Goal: Ask a question: Seek information or help from site administrators or community

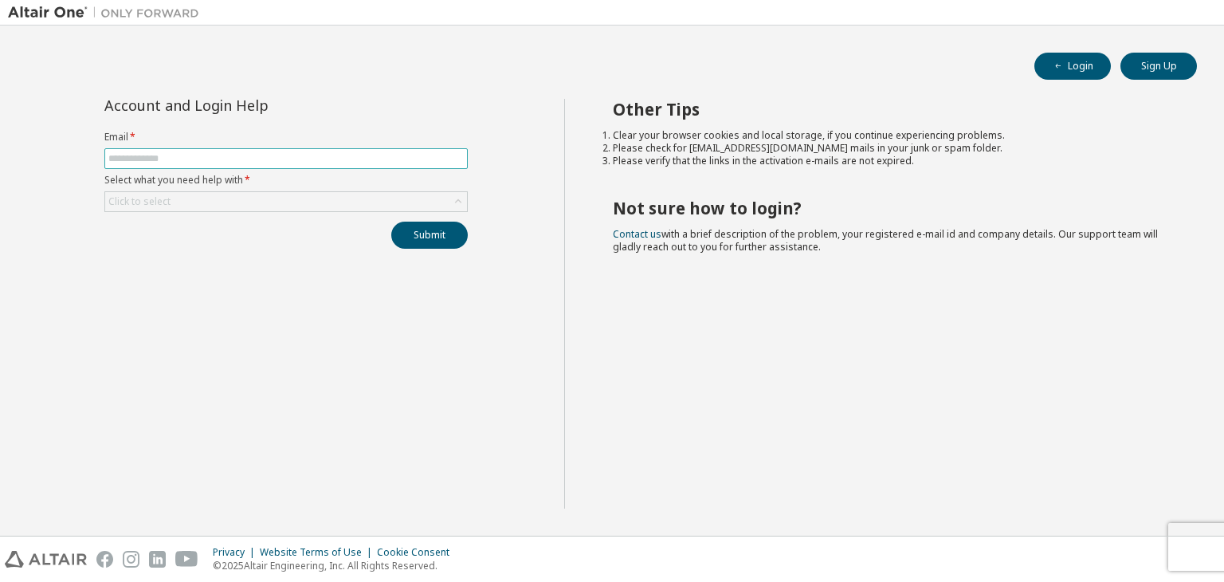
click at [241, 162] on input "text" at bounding box center [286, 158] width 356 height 13
click at [157, 159] on input "text" at bounding box center [286, 158] width 356 height 13
type input "**********"
click at [198, 206] on div "Click to select" at bounding box center [286, 201] width 362 height 19
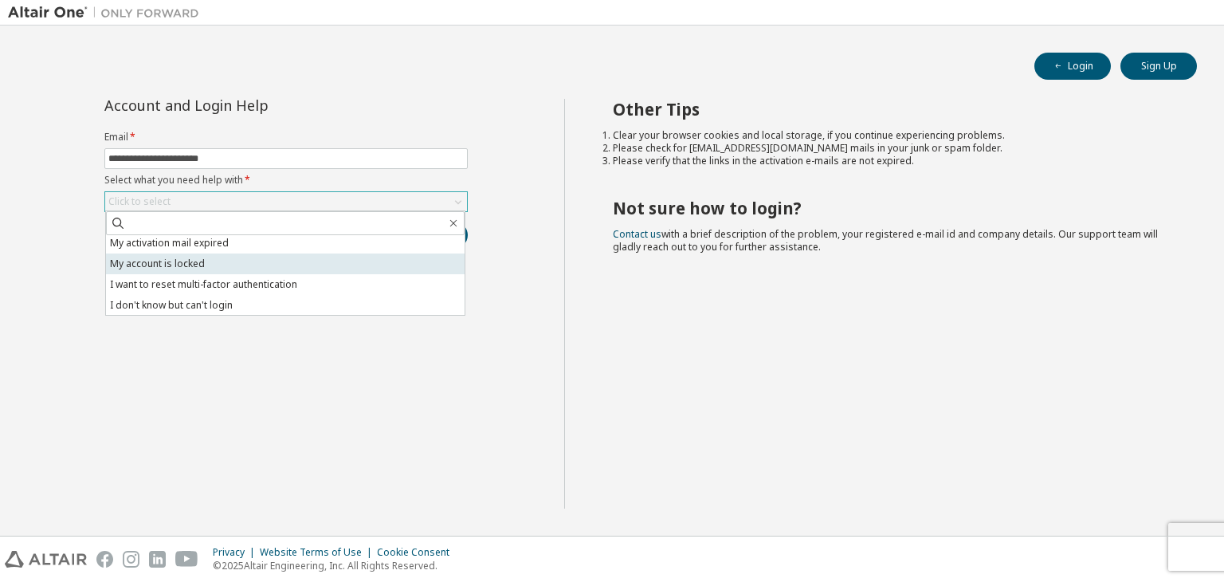
scroll to position [45, 0]
drag, startPoint x: 211, startPoint y: 308, endPoint x: 211, endPoint y: 327, distance: 18.3
click at [211, 327] on div "**********" at bounding box center [286, 304] width 556 height 410
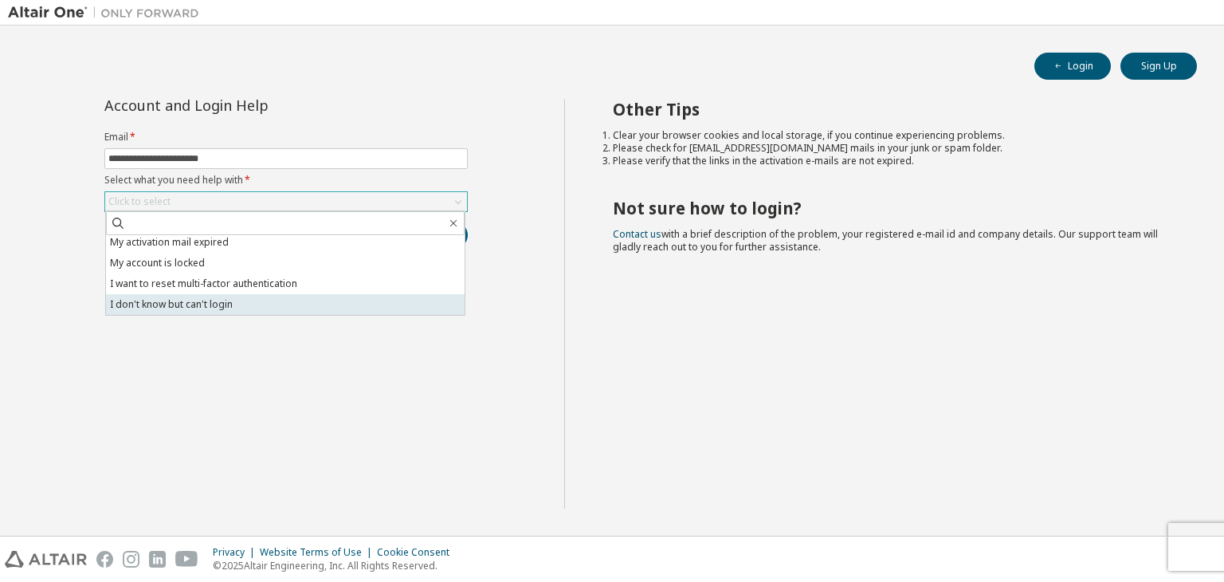
click at [206, 308] on li "I don't know but can't login" at bounding box center [285, 304] width 359 height 21
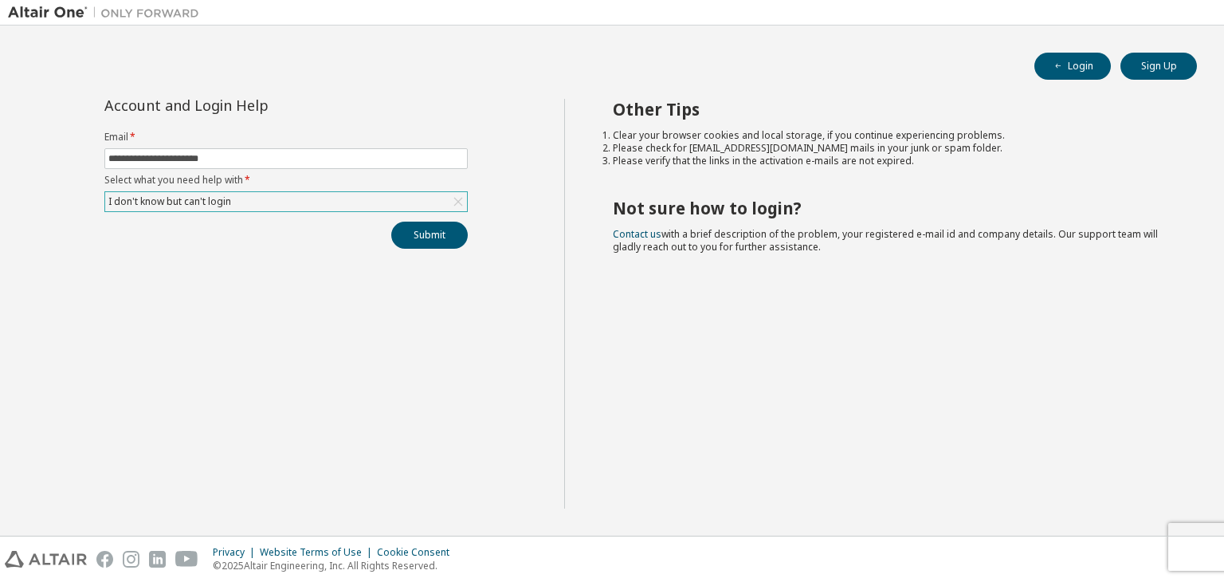
click at [387, 237] on div "Submit" at bounding box center [285, 235] width 363 height 27
click at [405, 230] on button "Submit" at bounding box center [429, 235] width 77 height 27
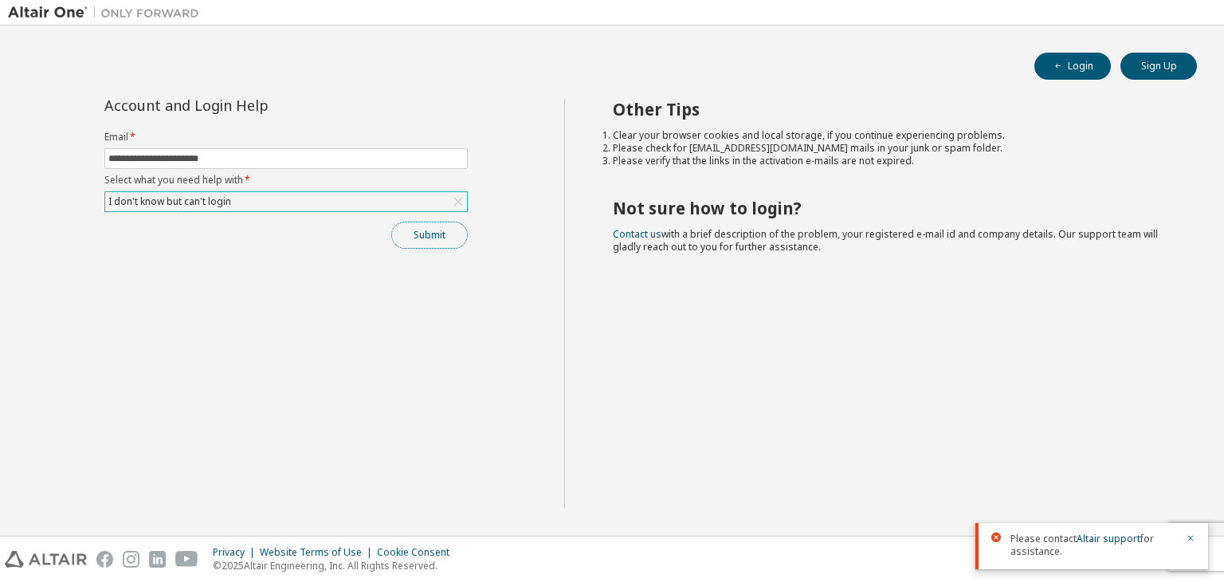
click at [430, 241] on button "Submit" at bounding box center [429, 235] width 77 height 27
